Goal: Contribute content: Contribute content

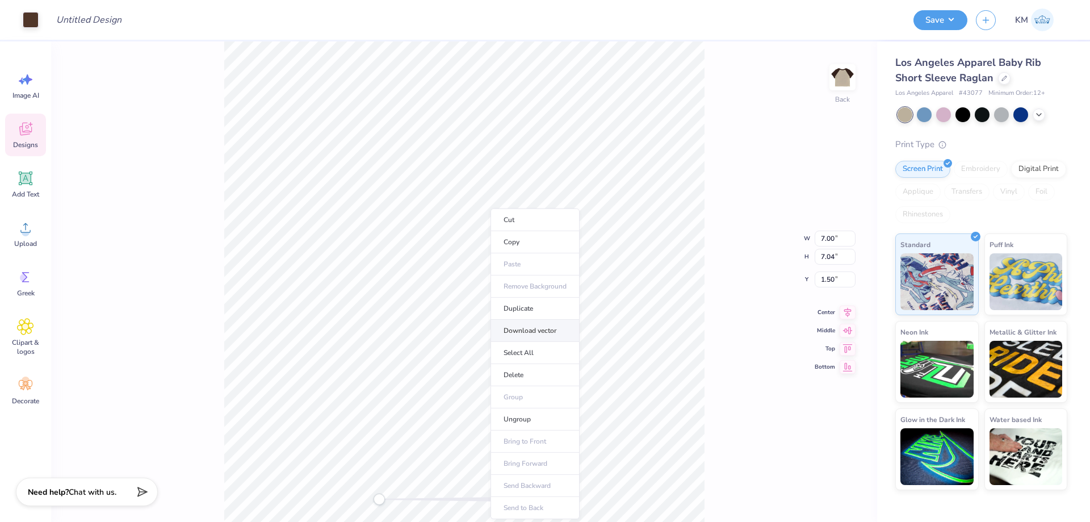
click at [517, 324] on li "Download vector" at bounding box center [535, 331] width 89 height 22
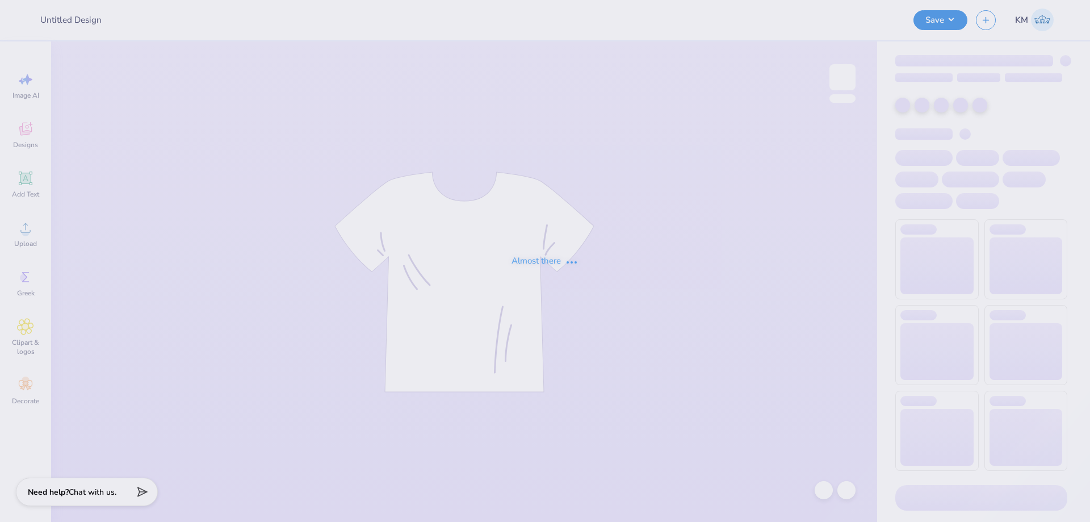
type input "Merch for Kappa Alpha Pi"
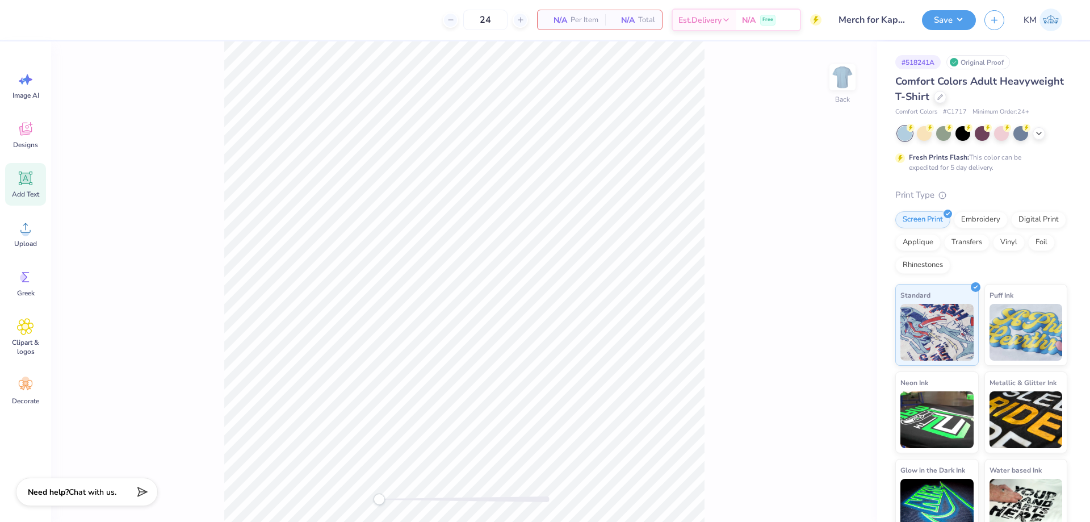
click at [19, 176] on icon at bounding box center [25, 178] width 17 height 17
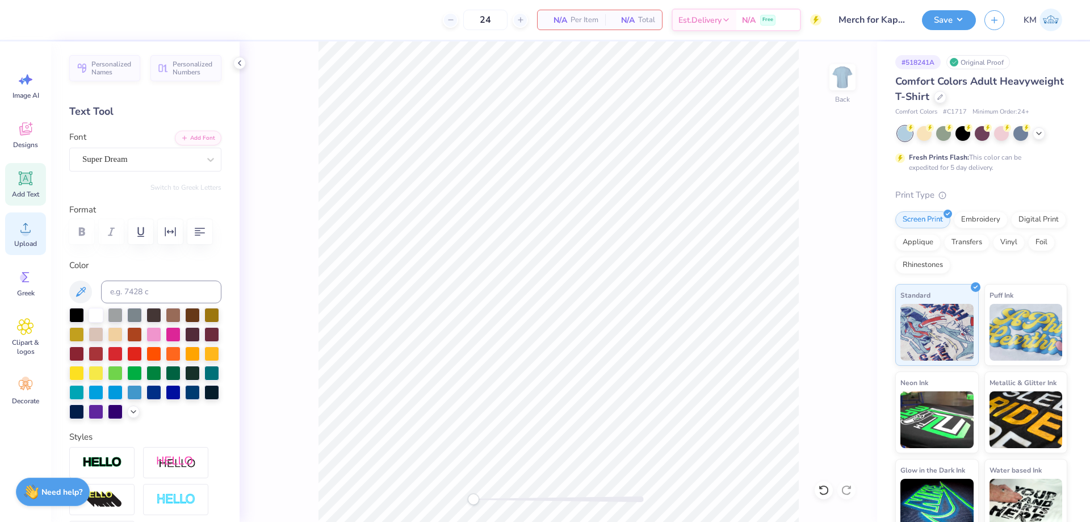
click at [26, 237] on div "Upload" at bounding box center [25, 233] width 41 height 43
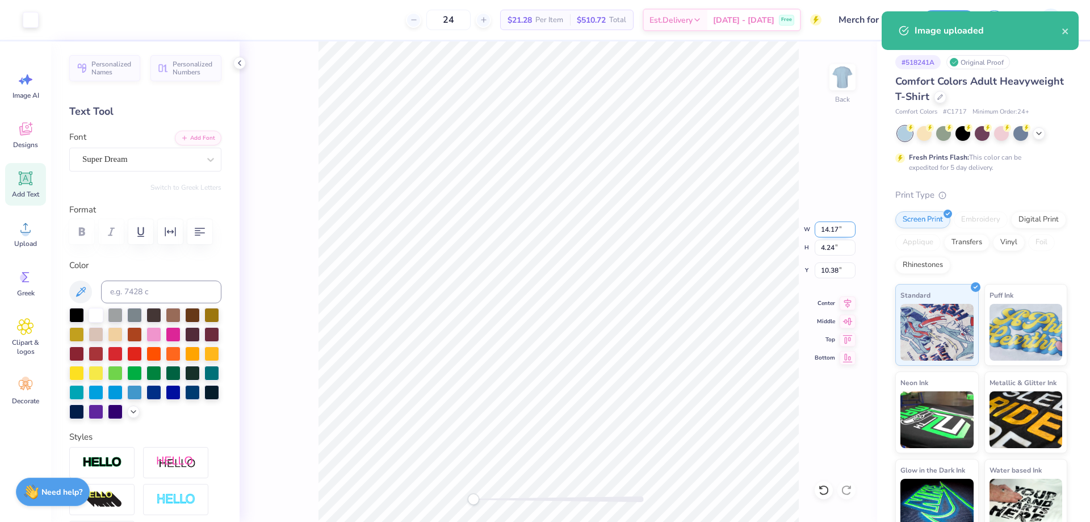
click at [831, 232] on input "14.17" at bounding box center [835, 229] width 41 height 16
type input "12.00"
type input "3.59"
click at [835, 263] on input "10.71" at bounding box center [835, 270] width 41 height 16
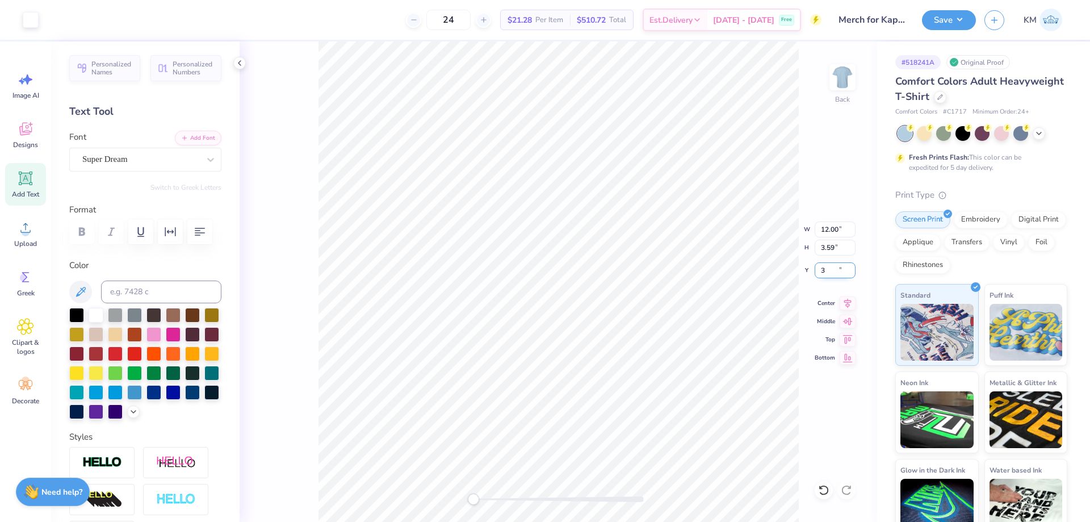
type input "3"
click at [853, 76] on img at bounding box center [842, 77] width 45 height 45
click at [22, 238] on div "Upload" at bounding box center [25, 233] width 41 height 43
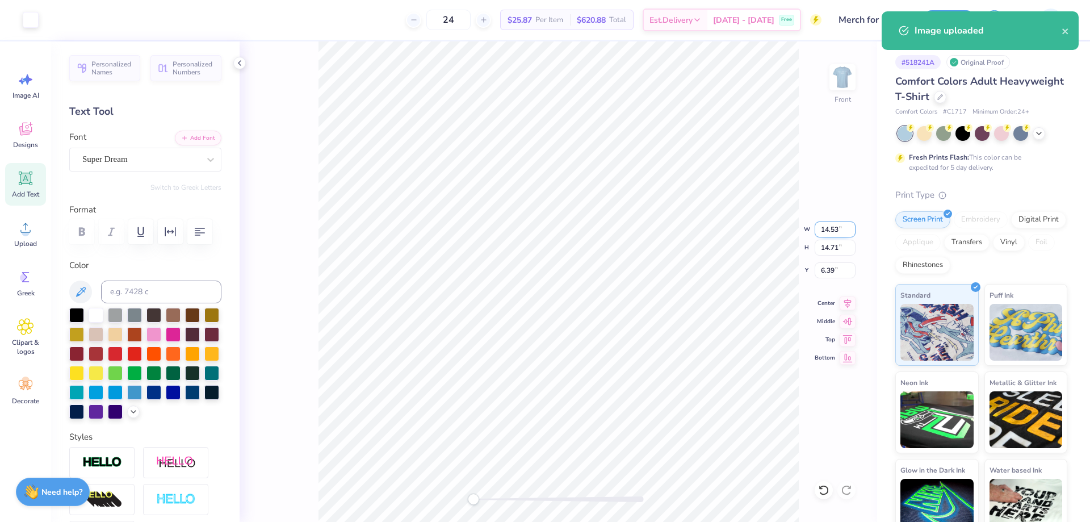
click at [828, 229] on input "14.53" at bounding box center [835, 229] width 41 height 16
type input "12.00"
type input "12.15"
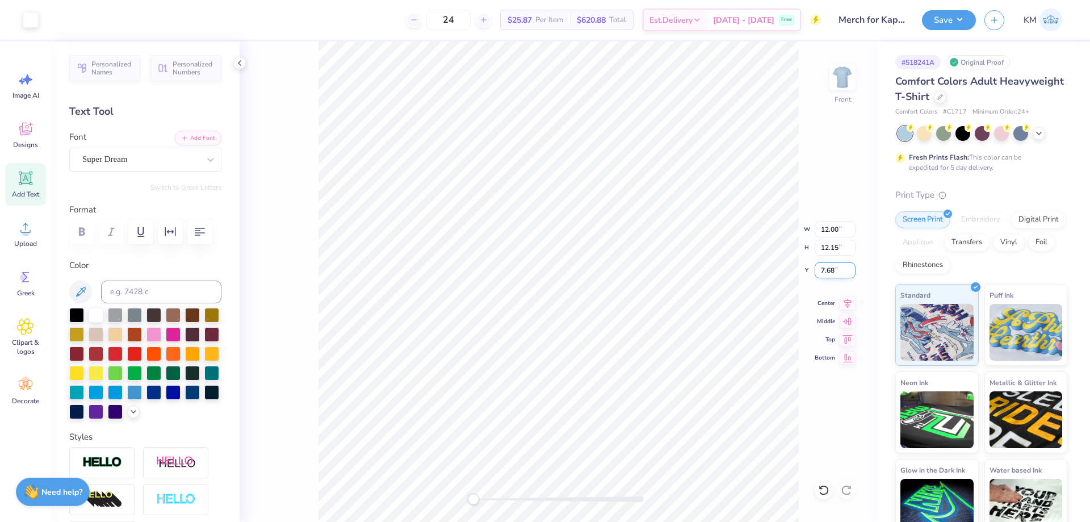
click at [826, 268] on input "7.68" at bounding box center [835, 270] width 41 height 16
type input "3"
click at [959, 20] on button "Save" at bounding box center [949, 19] width 54 height 20
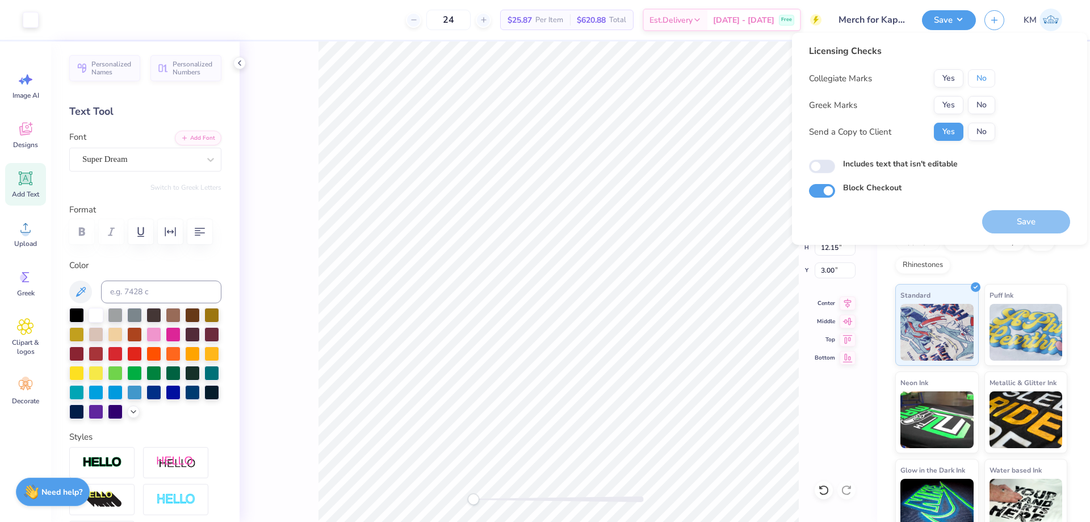
drag, startPoint x: 980, startPoint y: 76, endPoint x: 981, endPoint y: 94, distance: 18.2
click at [981, 77] on button "No" at bounding box center [981, 78] width 27 height 18
click at [982, 104] on button "No" at bounding box center [981, 105] width 27 height 18
click at [1004, 213] on button "Save" at bounding box center [1026, 221] width 88 height 23
